Goal: Task Accomplishment & Management: Complete application form

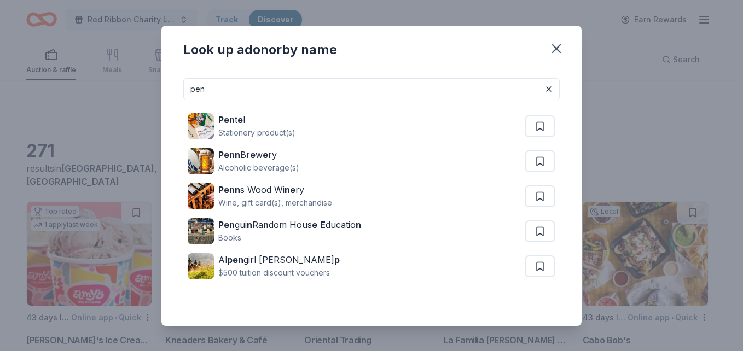
scroll to position [657, 0]
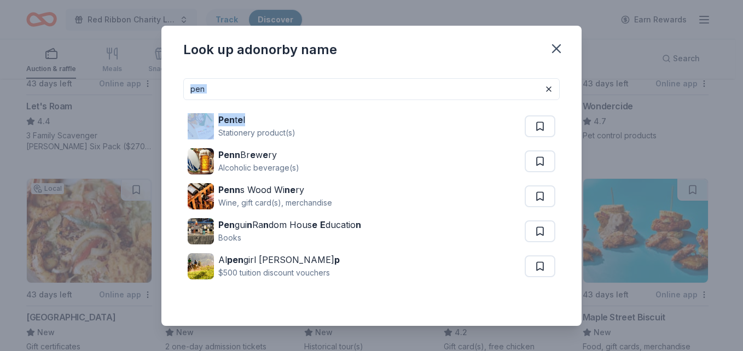
drag, startPoint x: 327, startPoint y: 101, endPoint x: 276, endPoint y: 84, distance: 53.7
click at [276, 84] on div "pen Pen t e l Stationery product(s) Penn Br e w e ry Alcoholic beverage(s) Penn…" at bounding box center [371, 200] width 377 height 245
click at [282, 89] on input "pen" at bounding box center [371, 89] width 377 height 22
type input "p"
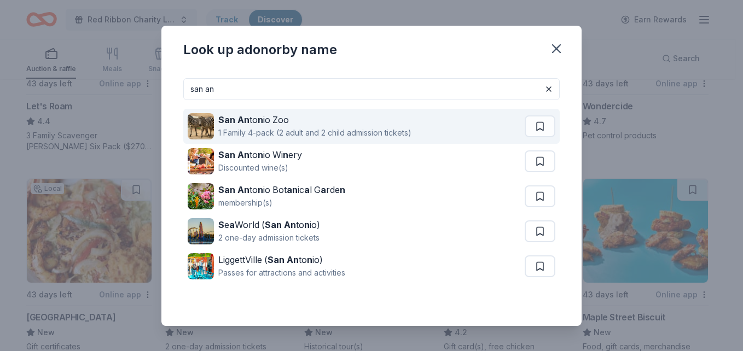
click at [364, 130] on div "1 Family 4-pack (2 adult and 2 child admission tickets)" at bounding box center [314, 132] width 193 height 13
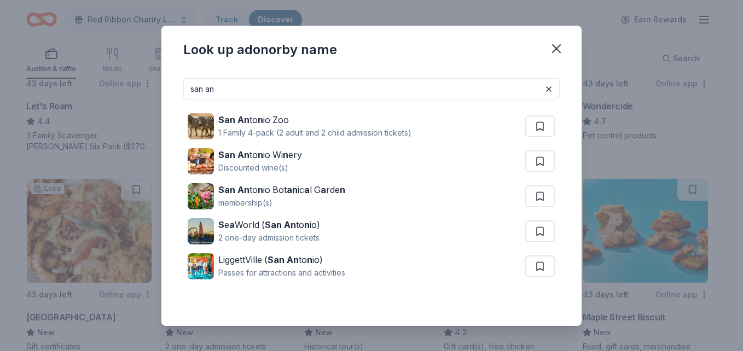
drag, startPoint x: 297, startPoint y: 79, endPoint x: 180, endPoint y: 80, distance: 116.6
click at [180, 80] on div "san an San An to n io Zoo 1 Family 4-pack (2 adult and 2 child admission ticket…" at bounding box center [372, 198] width 420 height 257
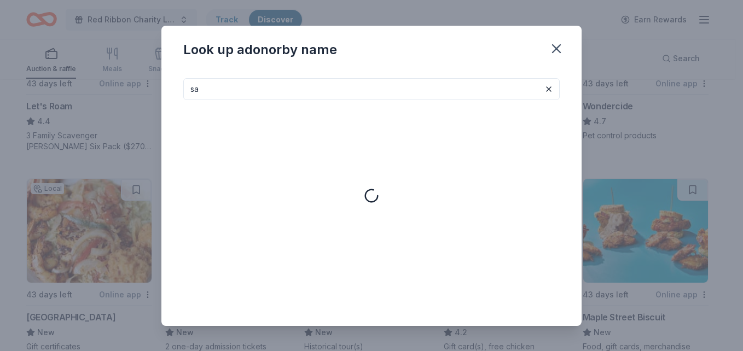
type input "s"
click at [545, 48] on div "Look up a donor by name" at bounding box center [372, 48] width 420 height 44
click at [549, 49] on button "button" at bounding box center [557, 49] width 24 height 24
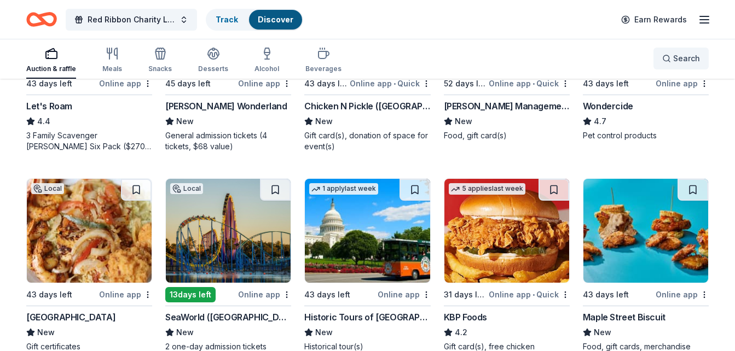
click at [668, 47] on div "Search" at bounding box center [681, 58] width 55 height 41
click at [669, 66] on button "Search" at bounding box center [681, 59] width 55 height 22
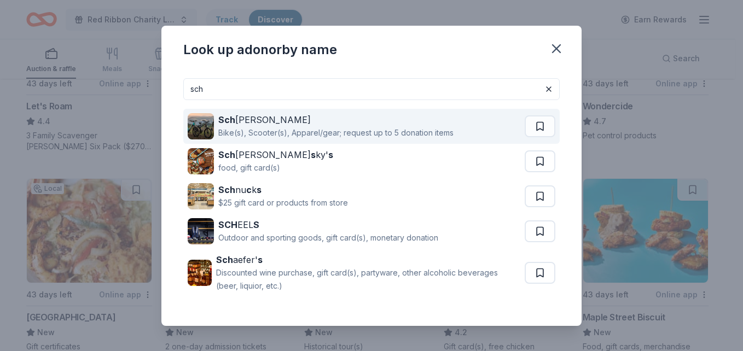
click at [377, 134] on div "Bike(s), Scooter(s), Apparel/gear; request up to 5 donation items" at bounding box center [335, 132] width 235 height 13
click at [463, 130] on div "Sch winn Bike(s), Scooter(s), Apparel/gear; request up to 5 donation items" at bounding box center [356, 126] width 337 height 35
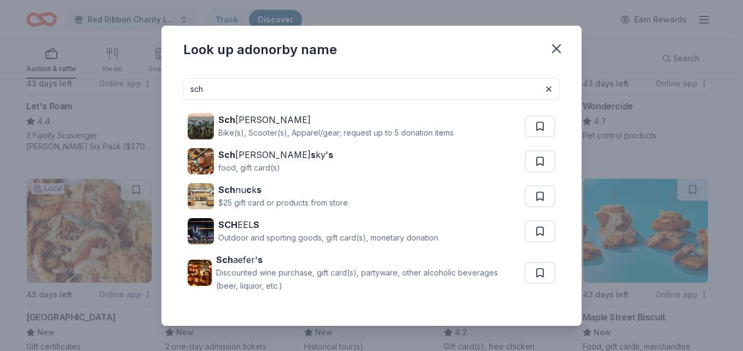
click at [323, 89] on input "sch" at bounding box center [371, 89] width 377 height 22
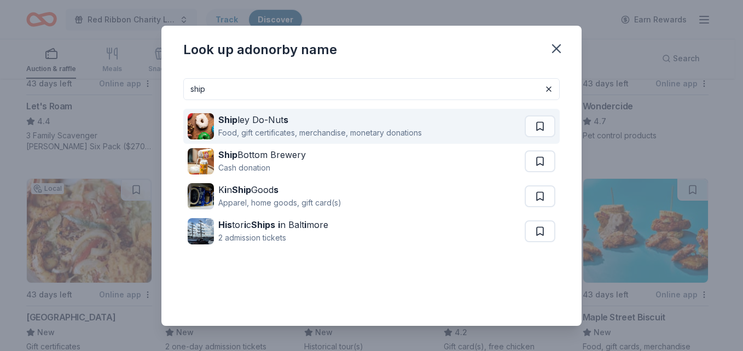
type input "ship"
click at [294, 122] on div "Ship ley Do-Nut s" at bounding box center [320, 119] width 204 height 13
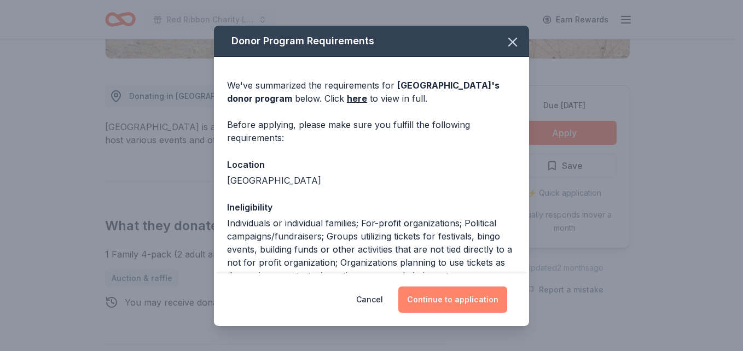
click at [452, 312] on button "Continue to application" at bounding box center [453, 300] width 109 height 26
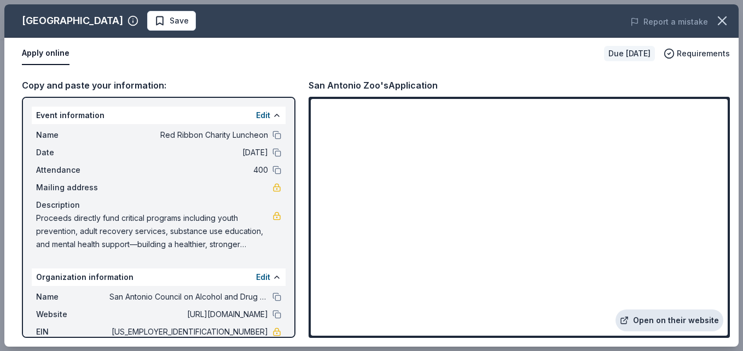
click at [678, 328] on link "Open on their website" at bounding box center [670, 321] width 108 height 22
click at [728, 22] on icon "button" at bounding box center [722, 20] width 15 height 15
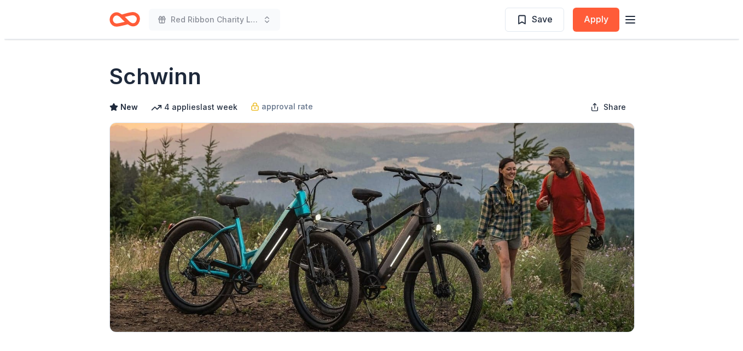
scroll to position [164, 0]
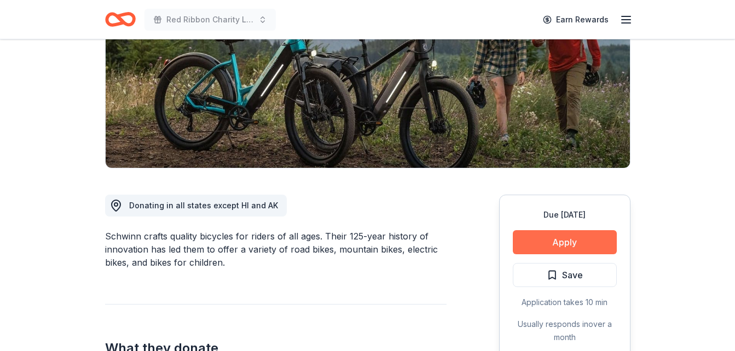
click at [566, 240] on button "Apply" at bounding box center [565, 242] width 104 height 24
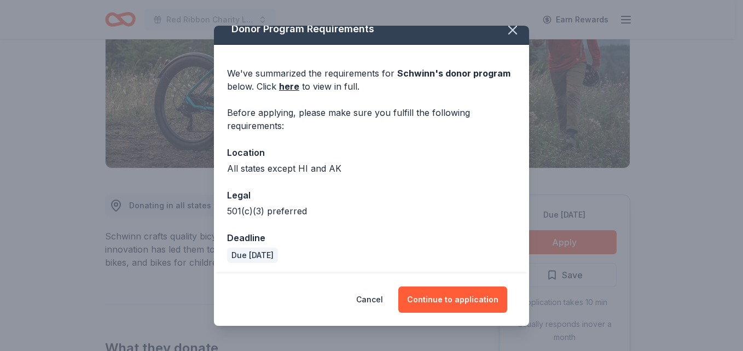
scroll to position [15, 0]
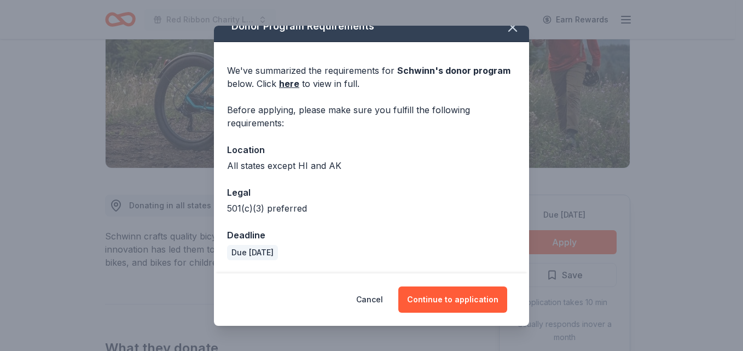
click at [436, 281] on div "Cancel Continue to application" at bounding box center [371, 300] width 315 height 53
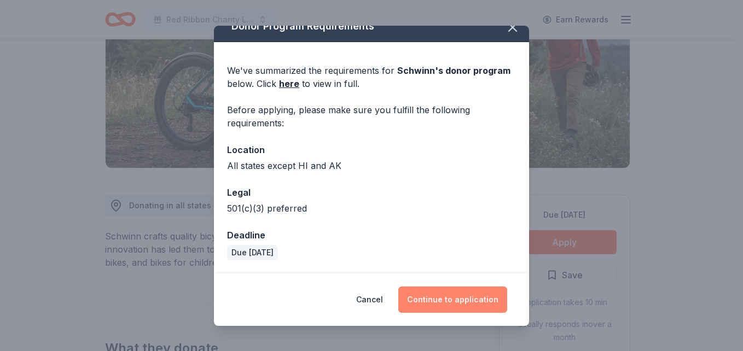
click at [439, 295] on button "Continue to application" at bounding box center [453, 300] width 109 height 26
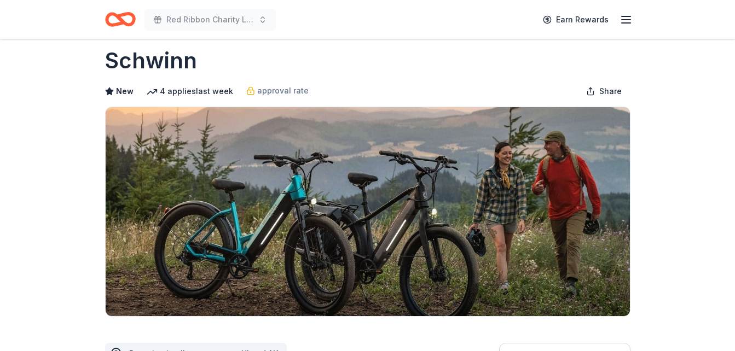
scroll to position [164, 0]
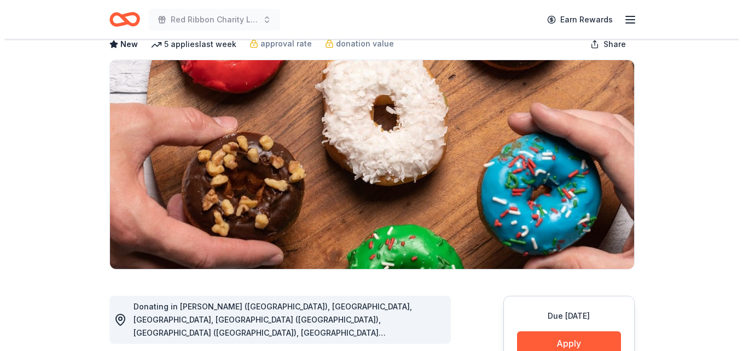
scroll to position [219, 0]
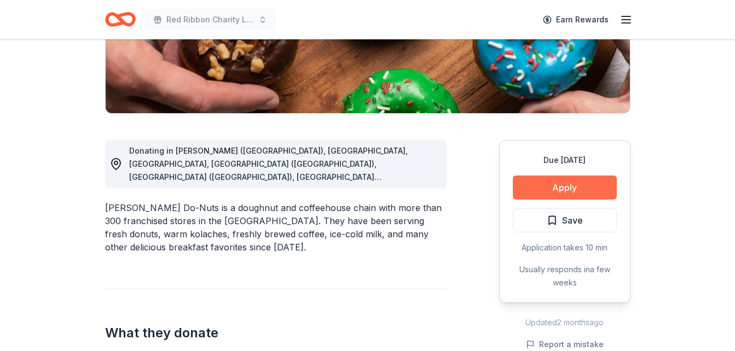
click at [522, 183] on button "Apply" at bounding box center [565, 188] width 104 height 24
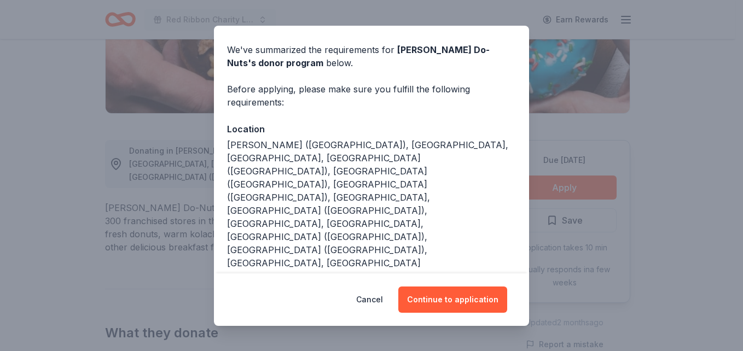
scroll to position [70, 0]
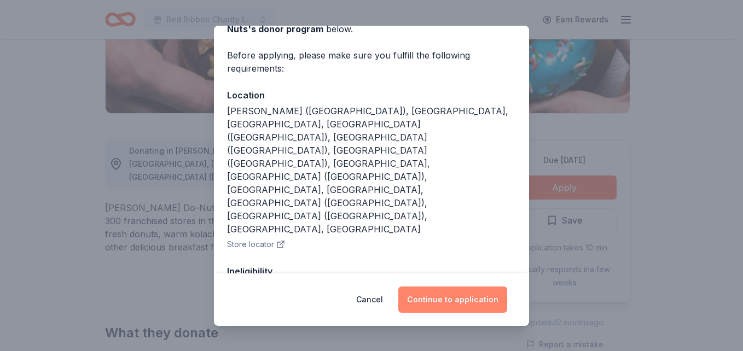
click at [457, 292] on button "Continue to application" at bounding box center [453, 300] width 109 height 26
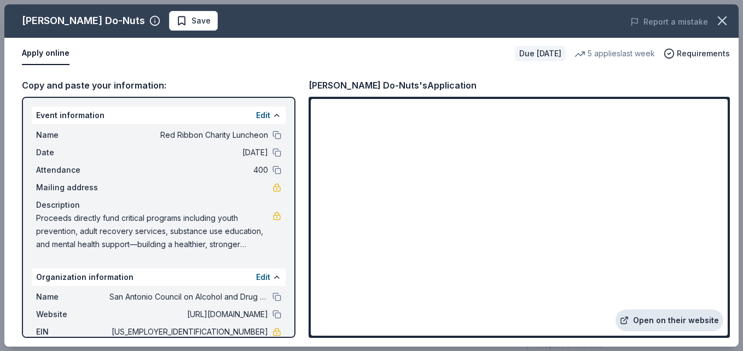
click at [664, 325] on link "Open on their website" at bounding box center [670, 321] width 108 height 22
